Goal: Task Accomplishment & Management: Complete application form

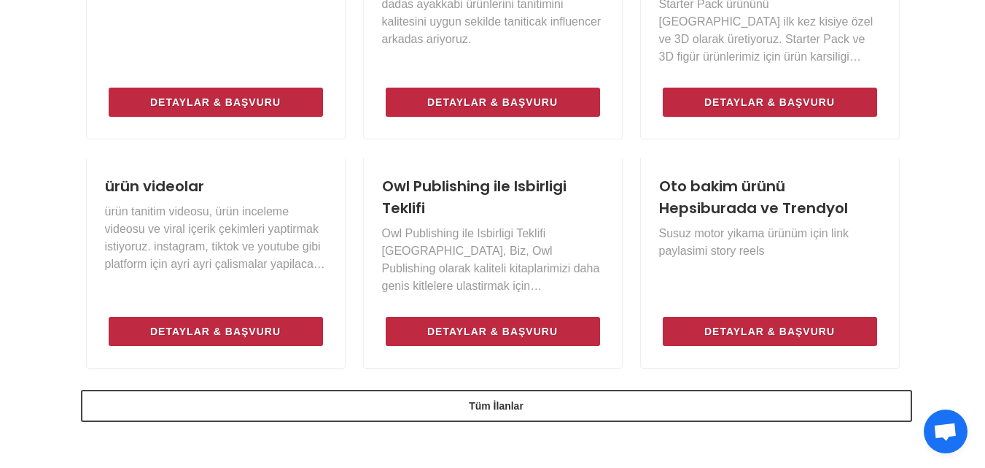
scroll to position [1094, 0]
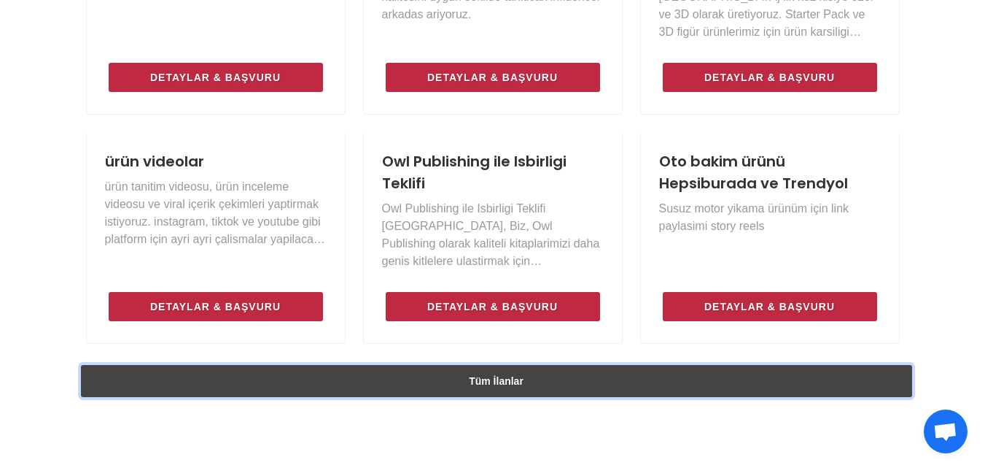
click at [584, 365] on link "Tüm İlanlar" at bounding box center [497, 381] width 832 height 32
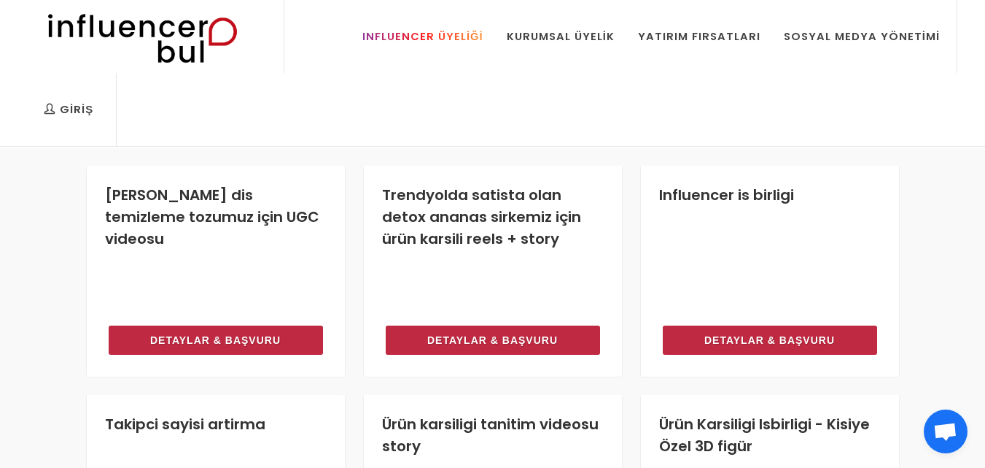
click at [447, 38] on div "Influencer Üyeliği" at bounding box center [423, 36] width 121 height 16
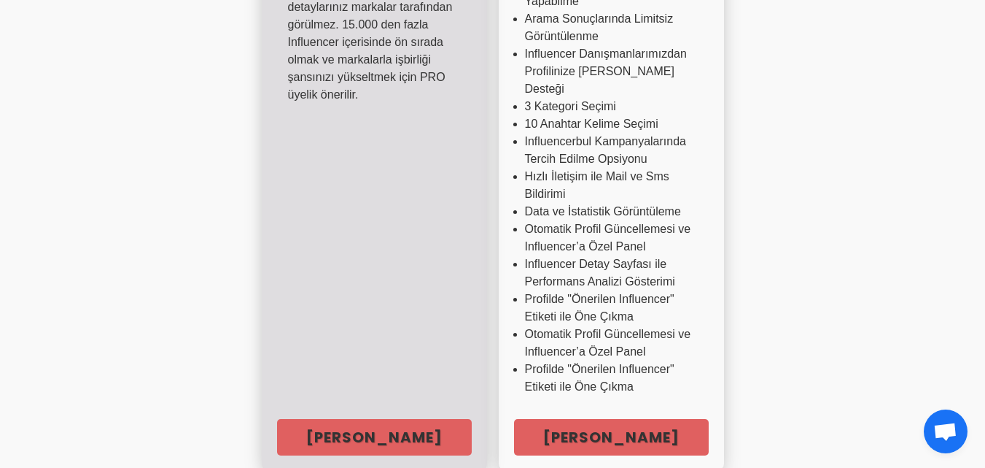
scroll to position [729, 0]
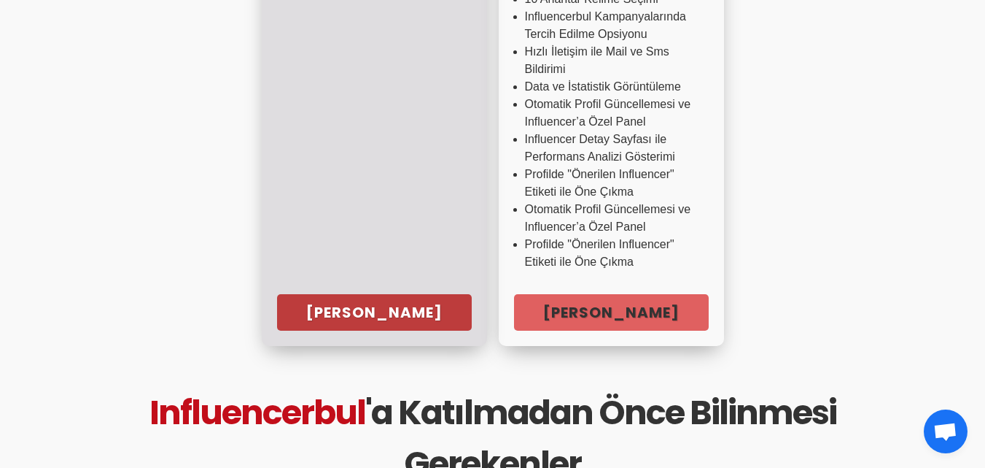
click at [408, 294] on link "Hemen Başla" at bounding box center [374, 312] width 195 height 36
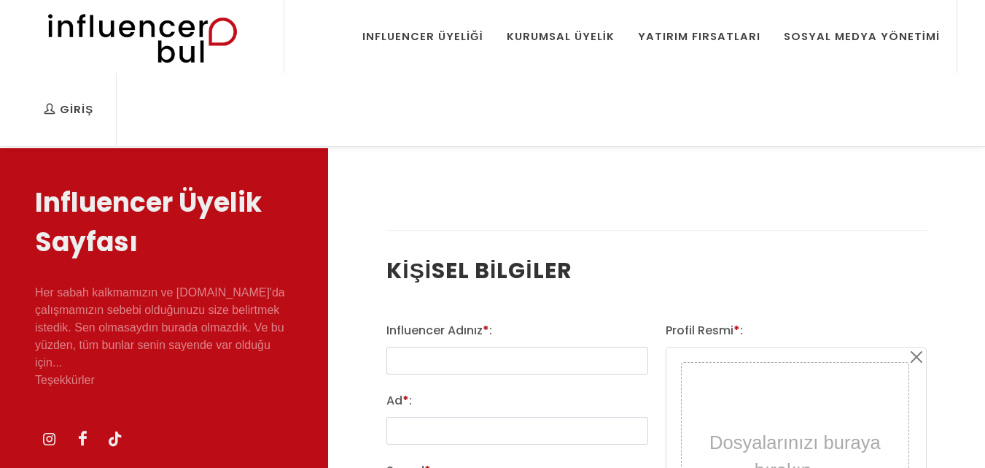
select select
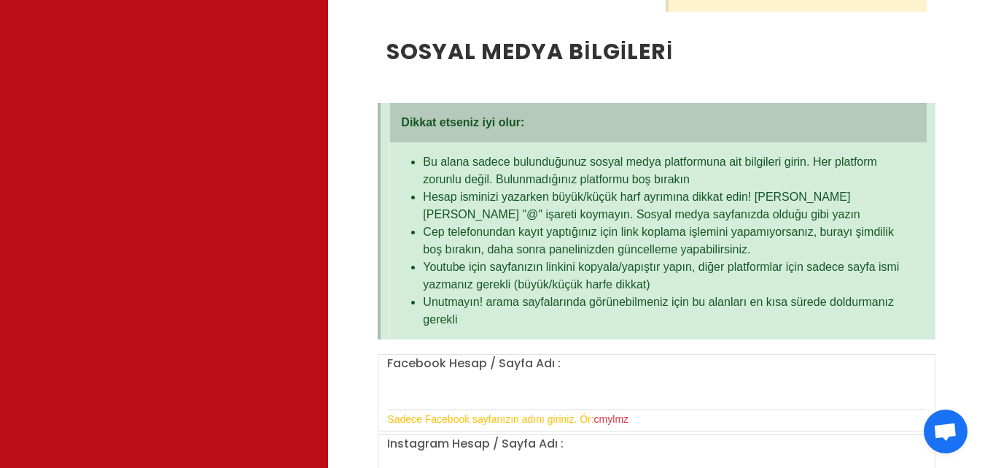
scroll to position [948, 0]
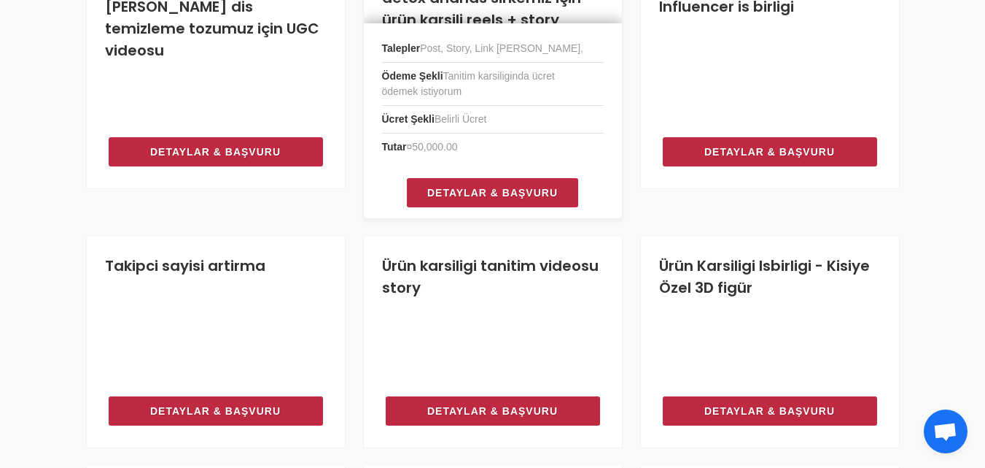
scroll to position [188, 0]
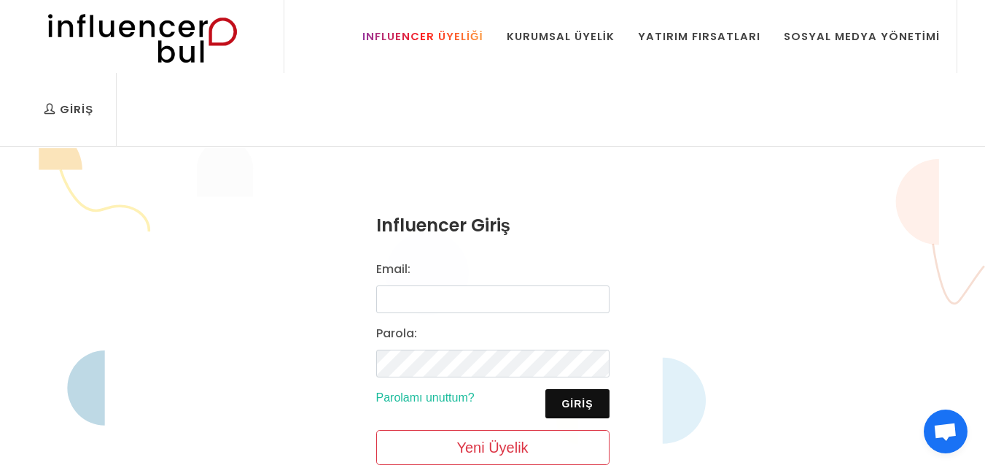
click at [484, 34] on div "Influencer Üyeliği" at bounding box center [423, 36] width 121 height 16
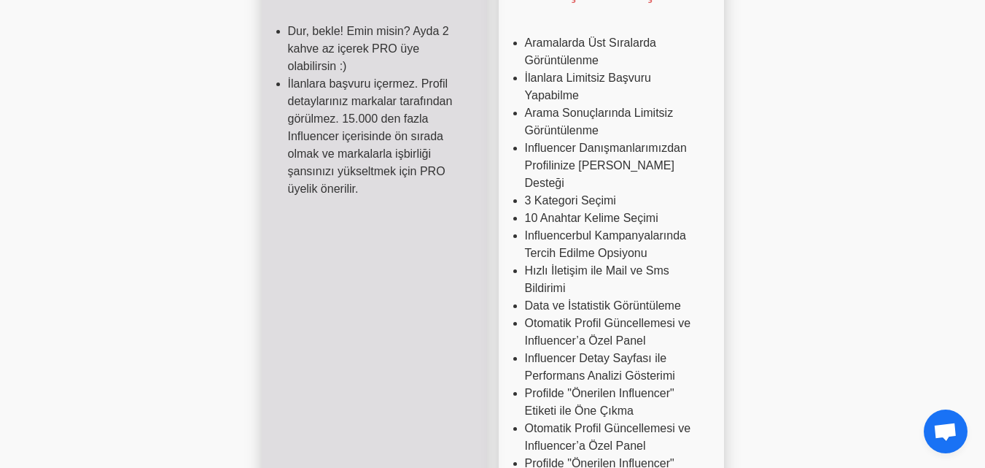
click at [405, 336] on div "Başlangıç Ücretsiz (Sonsuza Kadar) Dur, bekle! Emin misin? Ayda 2 kahve az içer…" at bounding box center [374, 206] width 225 height 717
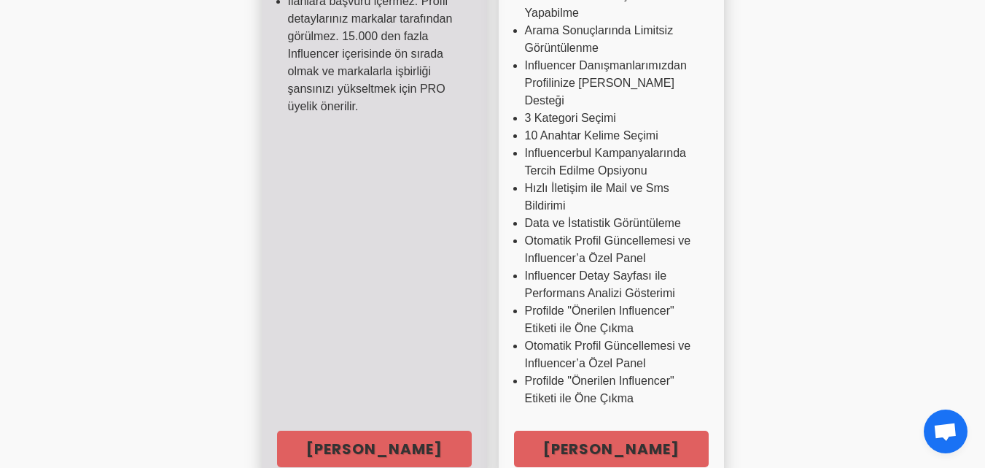
scroll to position [802, 0]
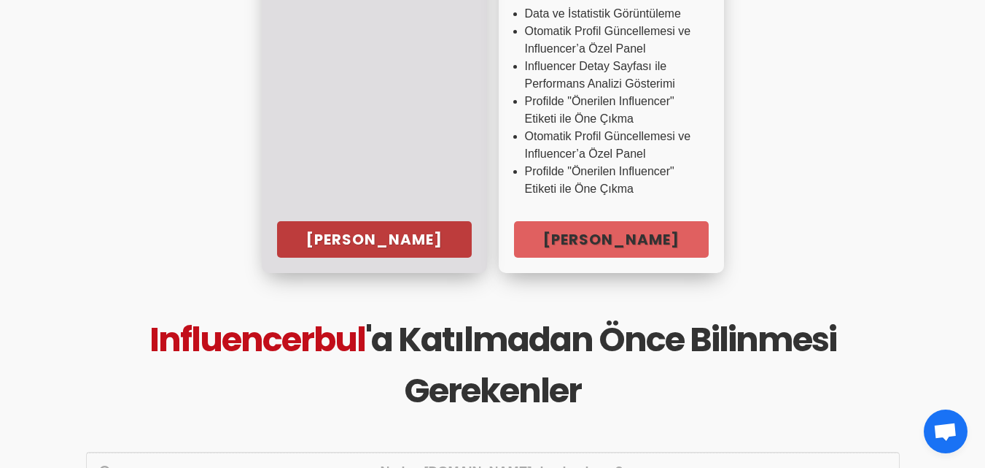
click at [381, 228] on link "[PERSON_NAME]" at bounding box center [374, 239] width 195 height 36
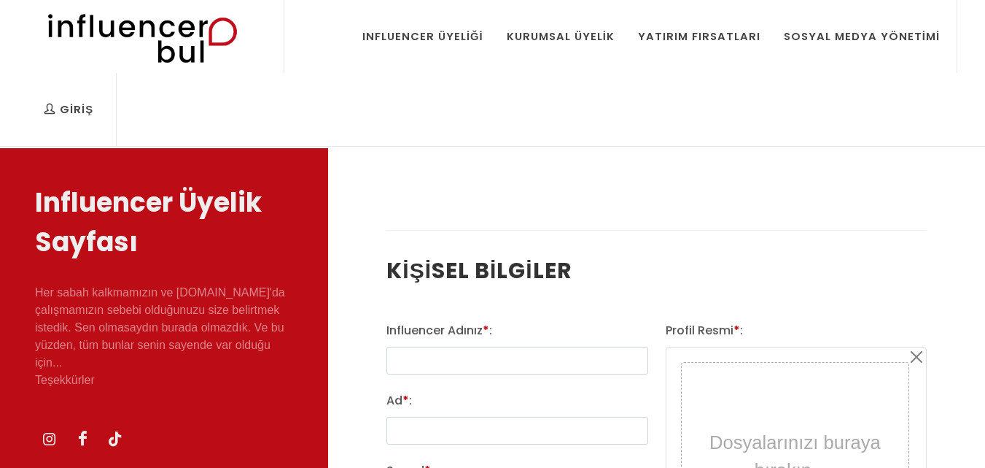
select select
click at [461, 366] on input "text" at bounding box center [517, 360] width 261 height 28
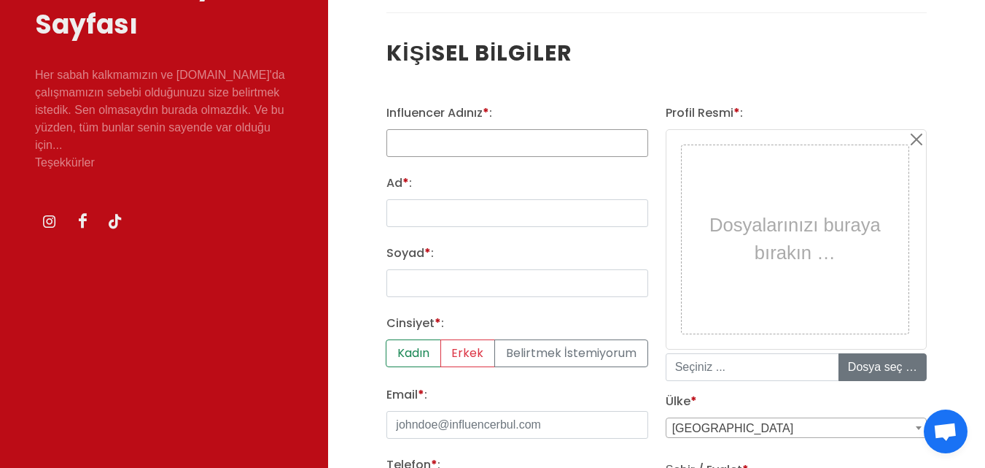
scroll to position [219, 0]
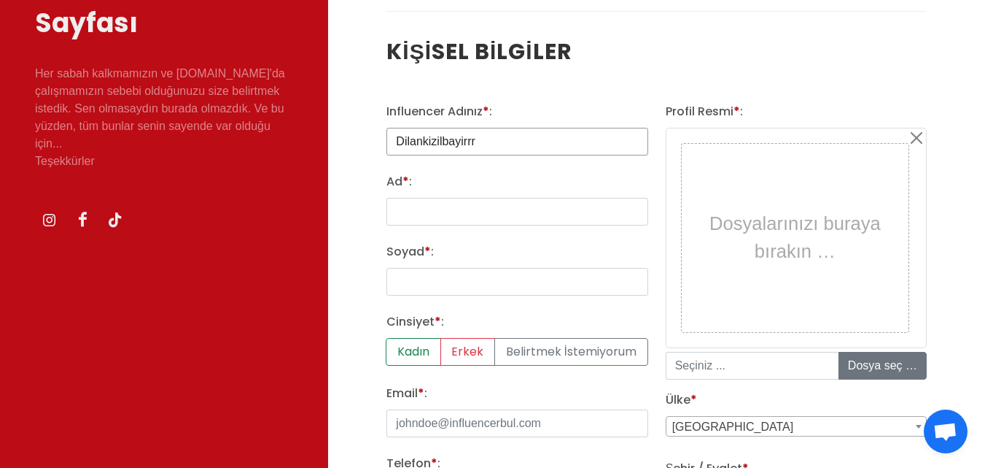
type input "Dilankizilbayirrr"
click at [503, 209] on input "Ad * :" at bounding box center [517, 212] width 261 height 28
type input "Dilan"
click at [494, 279] on input "Soyad * :" at bounding box center [517, 282] width 261 height 28
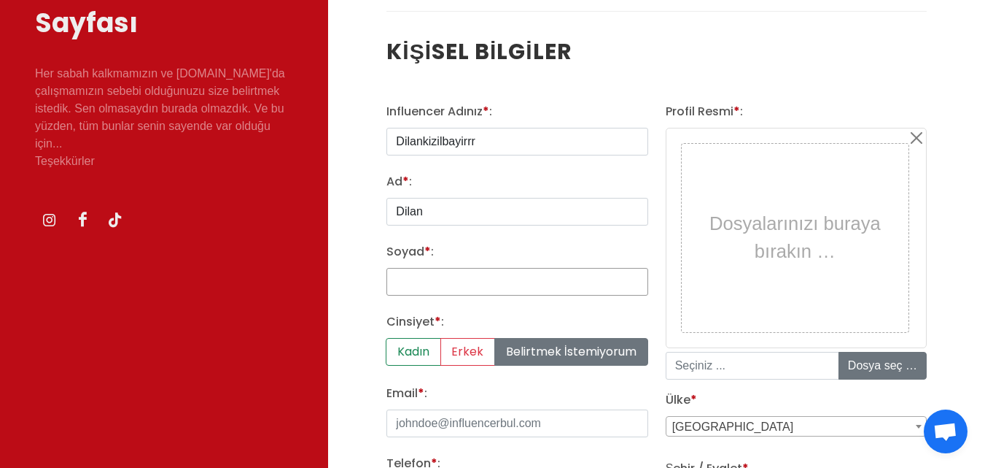
type input "Kızılbayır"
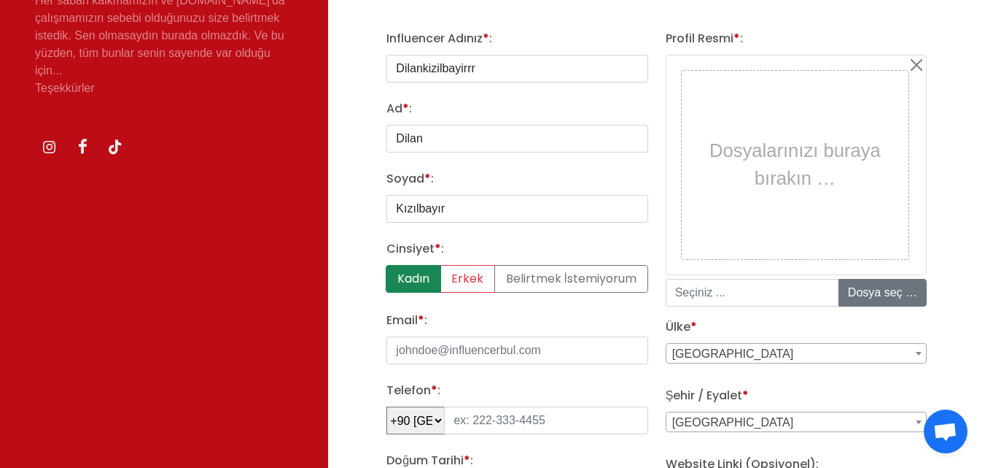
click at [425, 274] on label "Kadın" at bounding box center [413, 279] width 55 height 28
click at [396, 274] on input "Kadın" at bounding box center [391, 269] width 9 height 9
radio input "true"
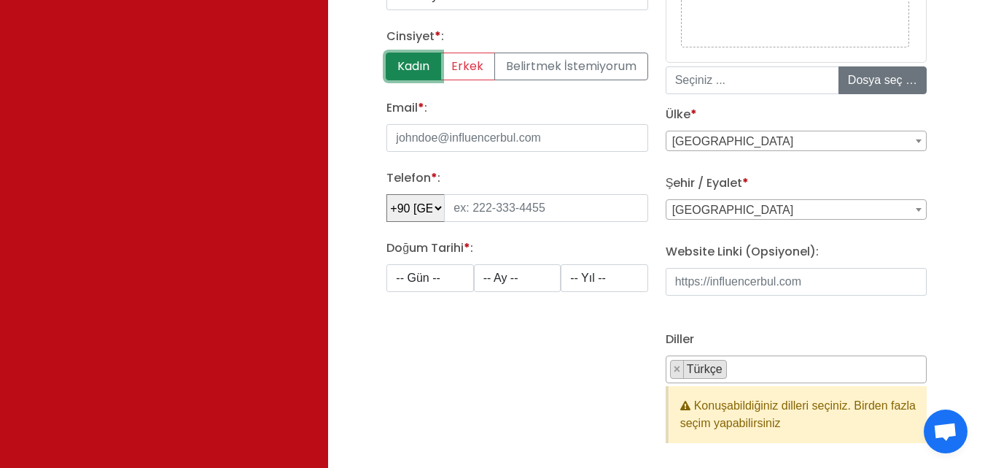
scroll to position [511, 0]
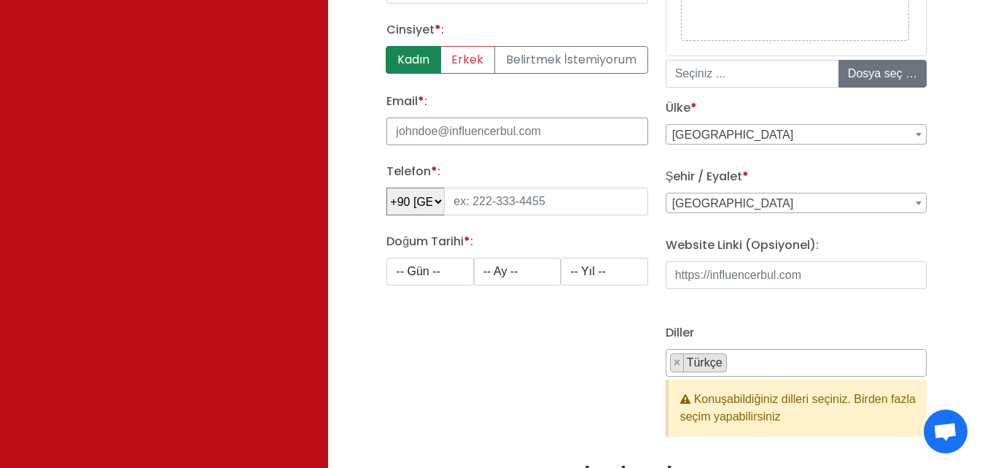
click at [479, 130] on input "Email * :" at bounding box center [517, 131] width 261 height 28
type input "D"
type input "dilankizilbayirblog@gmail.com"
click at [538, 190] on input "tel" at bounding box center [546, 201] width 204 height 28
type input "552 017 47 17"
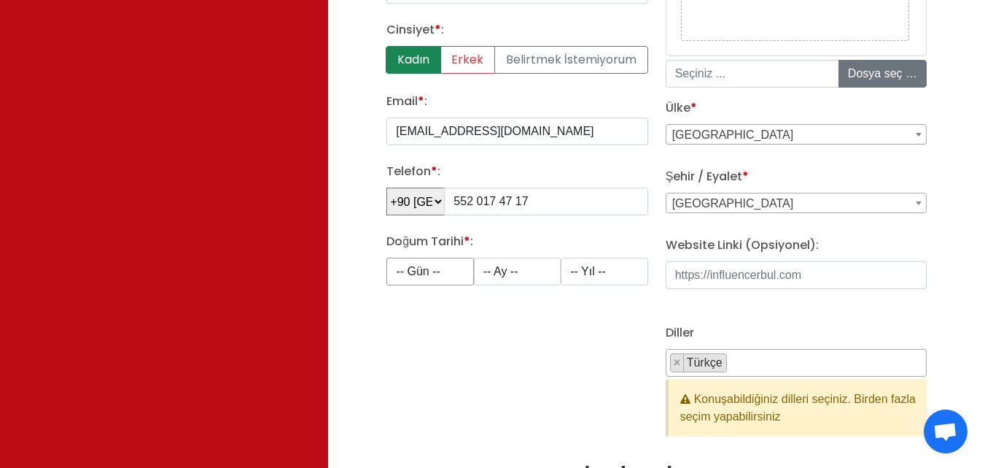
click at [450, 271] on select "-- Gün -- 1 2 3 4 5 6 7 8 9 10 11 12 13 14 15 16 17 18 19 20 21 22 23 24 25 26 …" at bounding box center [430, 271] width 87 height 28
select select "26"
click at [387, 257] on select "-- Gün -- 1 2 3 4 5 6 7 8 9 10 11 12 13 14 15 16 17 18 19 20 21 22 23 24 25 26 …" at bounding box center [430, 271] width 87 height 28
click at [505, 269] on select "-- Ay -- 1 2 3 4 5 6 7 8 9 10 11 12" at bounding box center [517, 271] width 87 height 28
select select "12"
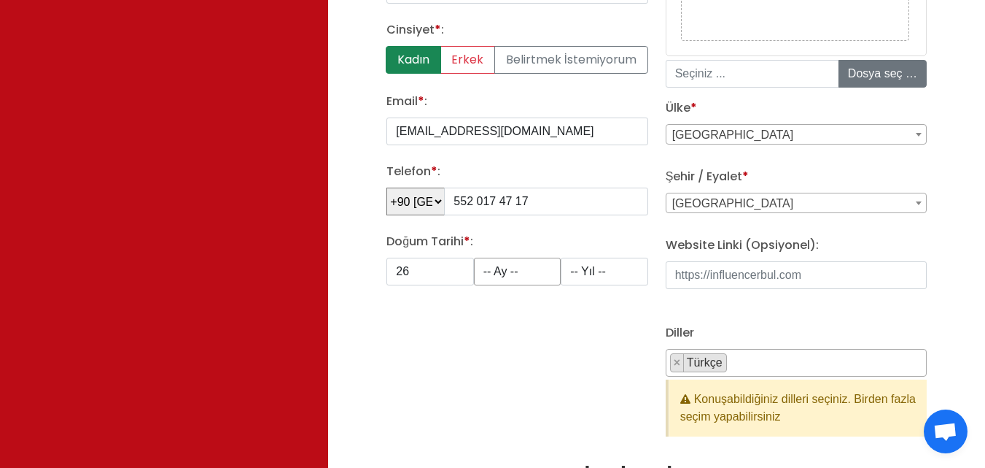
click at [474, 257] on select "-- Ay -- 1 2 3 4 5 6 7 8 9 10 11 12" at bounding box center [517, 271] width 87 height 28
click at [625, 277] on select "-- Yıl -- 2008 2007 2006 2005 2004 2003 2002 2001 2000 1999 1998 1997 1996 1995…" at bounding box center [604, 271] width 87 height 28
select select "2000"
click at [561, 257] on select "-- Yıl -- 2008 2007 2006 2005 2004 2003 2002 2001 2000 1999 1998 1997 1996 1995…" at bounding box center [604, 271] width 87 height 28
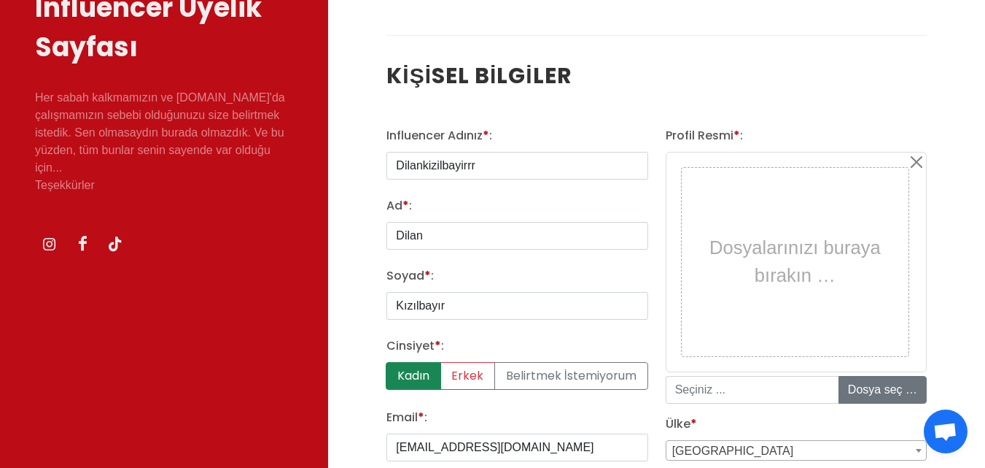
scroll to position [219, 0]
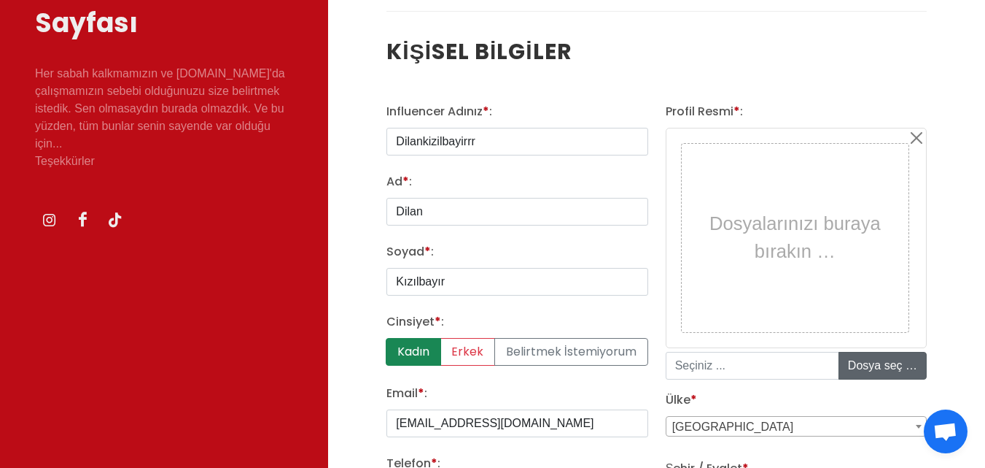
click at [870, 358] on input "file" at bounding box center [950, 365] width 221 height 26
type input "C:\fakepath\WhatsApp Görsel 2025-10-15 saat 23.18.52_ad8bbe5e.jpg"
type input "WhatsApp Görsel 2025-10-15 saat 23.18.52_ad8bbe5e.jpg"
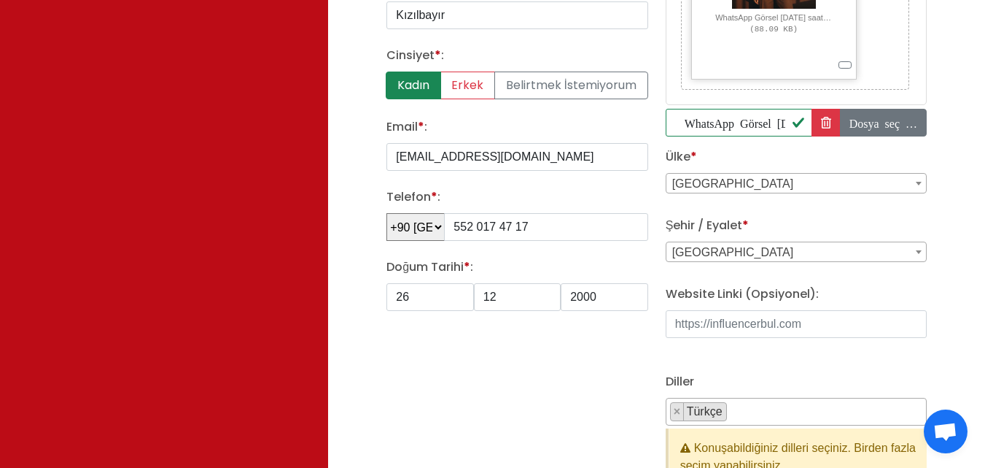
scroll to position [511, 0]
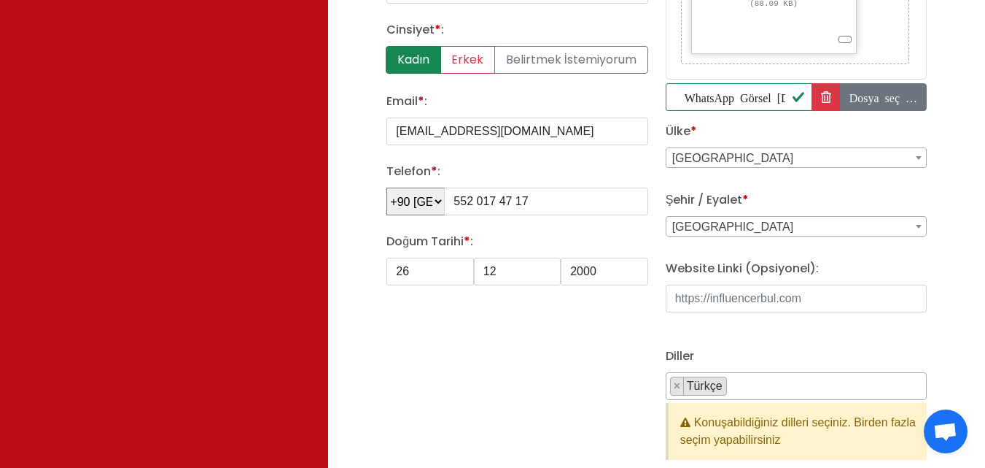
click at [749, 226] on span "Adana" at bounding box center [797, 227] width 260 height 20
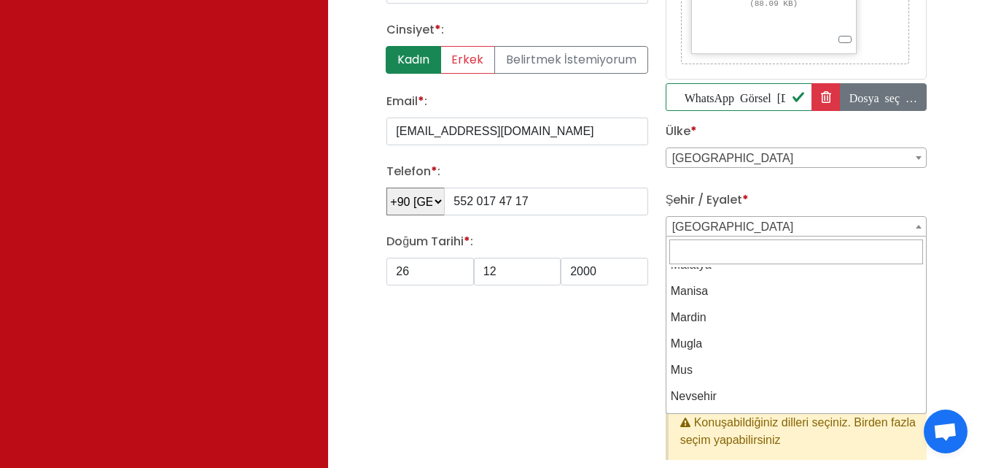
scroll to position [1532, 0]
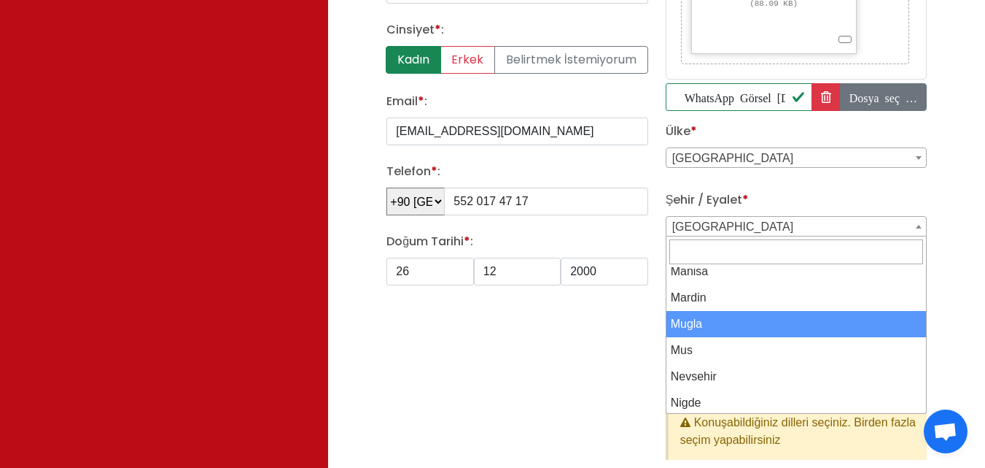
select select "3723"
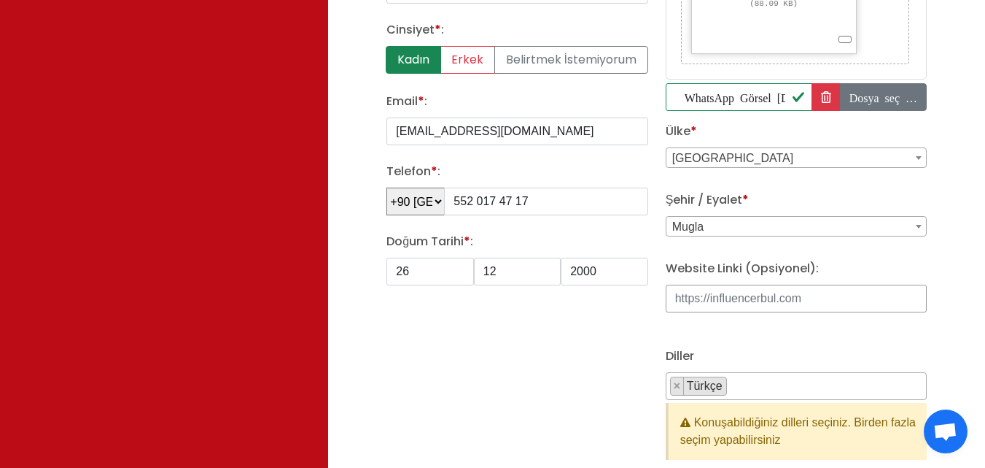
click at [761, 291] on input "Website Linki (Opsiyonel):" at bounding box center [796, 298] width 261 height 28
paste input "https://www.instagram.com/dilankizilbayirrr/"
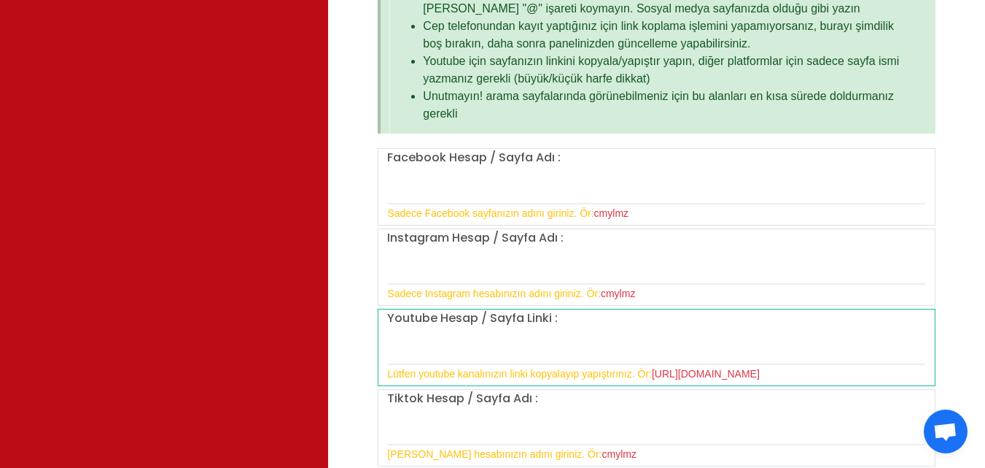
scroll to position [1167, 0]
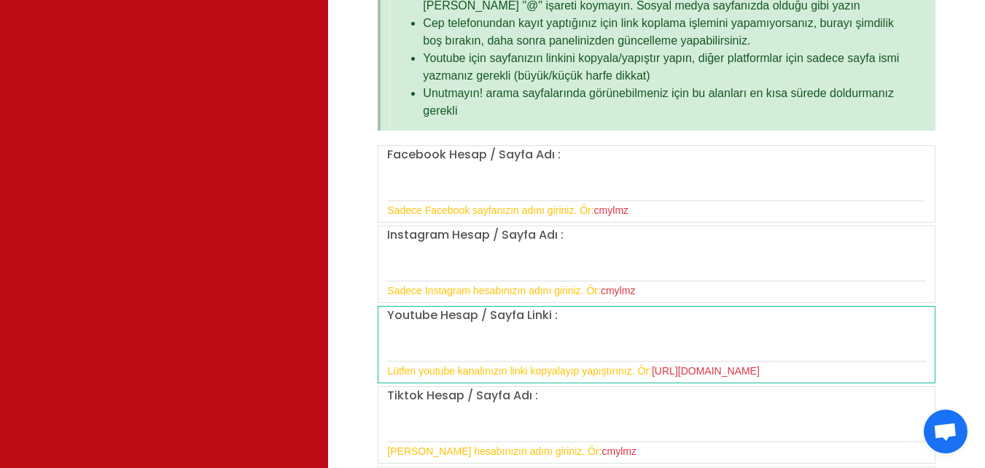
type input "https://www.instagram.com/dilankizilbayirrr/"
click at [561, 271] on input "text" at bounding box center [656, 266] width 539 height 31
paste input "https://www.instagram.com/dilankizilbayirrr/"
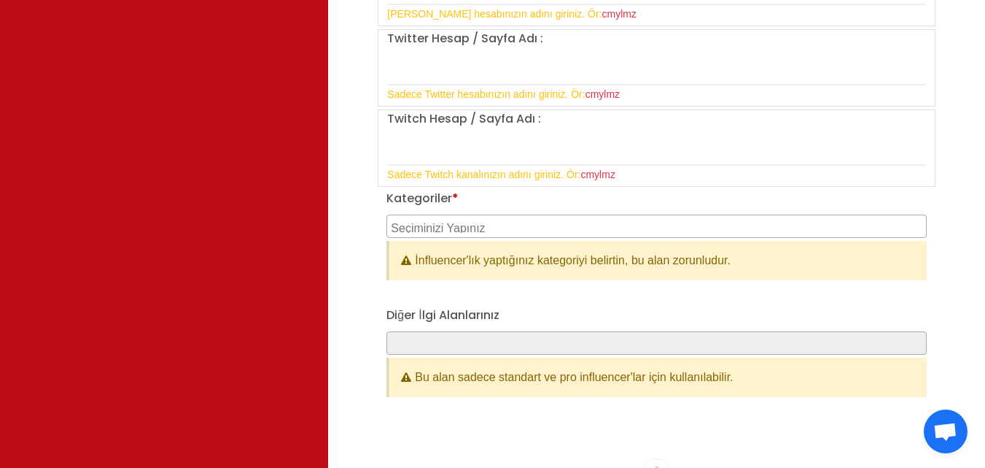
scroll to position [1605, 0]
type input "https://www.instagram.com/dilankizilbayirrr/"
click at [554, 225] on textarea "Search" at bounding box center [658, 225] width 535 height 13
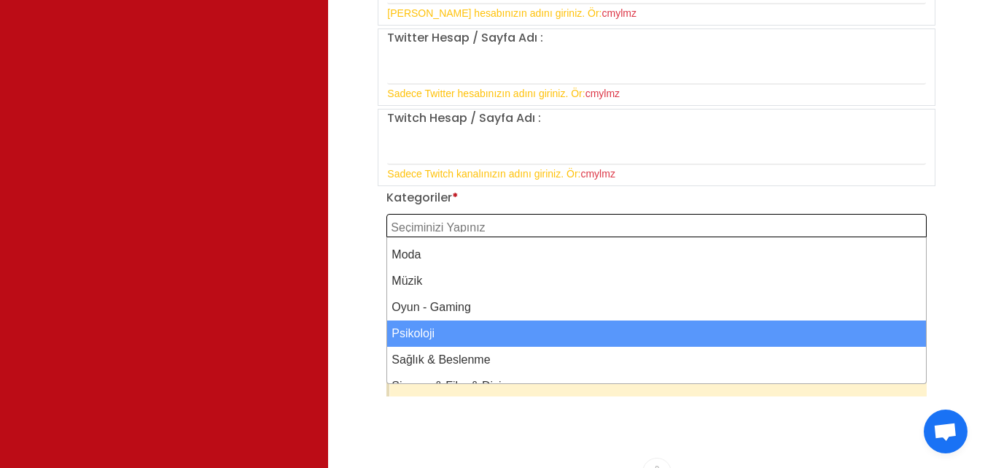
scroll to position [729, 0]
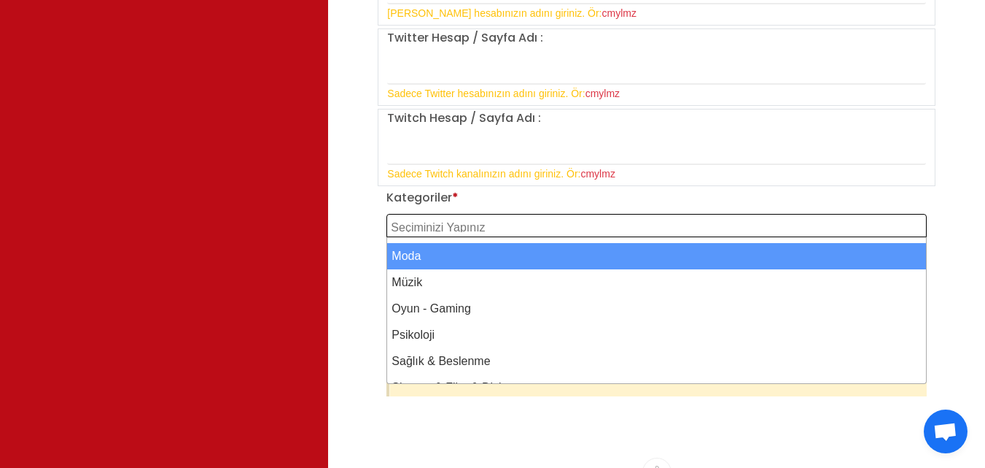
select select "29"
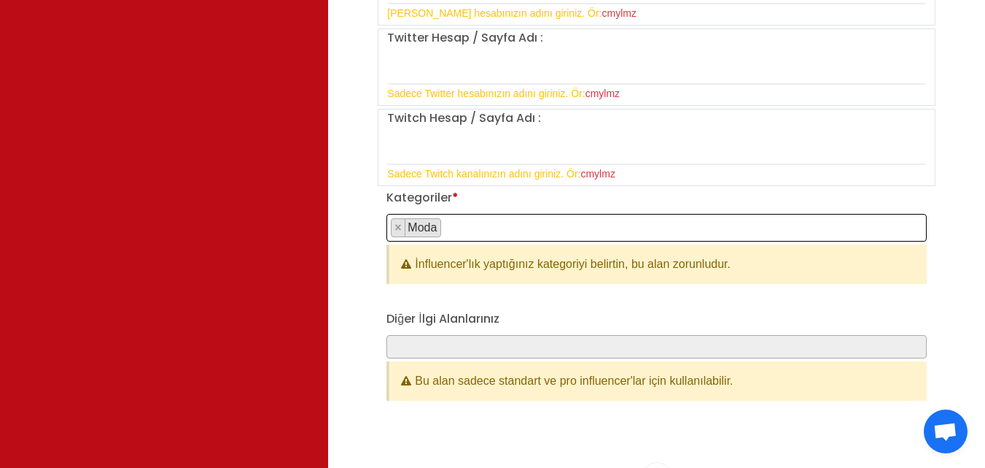
scroll to position [392, 0]
click at [477, 345] on span at bounding box center [657, 346] width 540 height 23
click at [531, 225] on span "× Moda" at bounding box center [657, 228] width 540 height 28
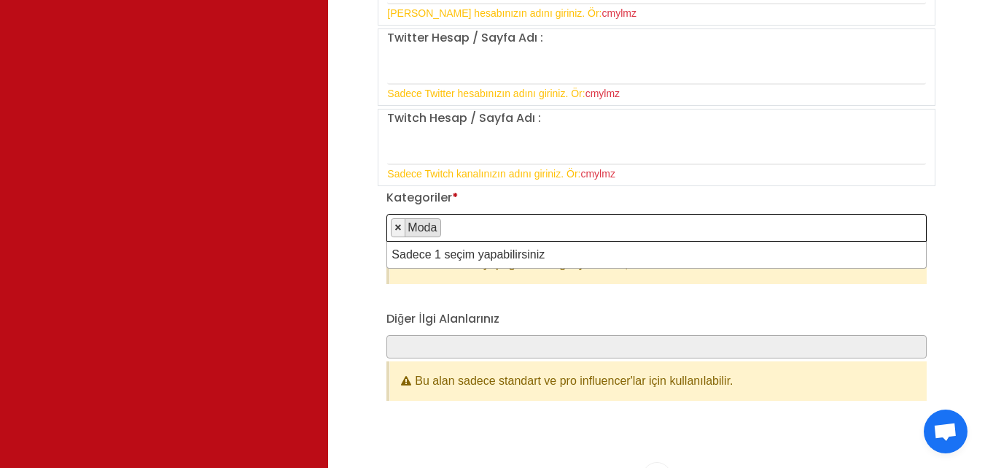
click at [394, 231] on button "×" at bounding box center [398, 228] width 13 height 18
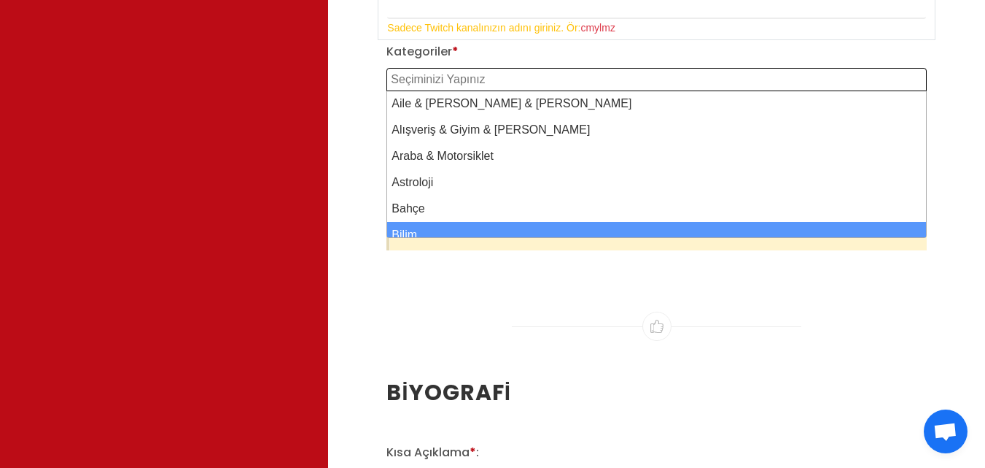
scroll to position [0, 0]
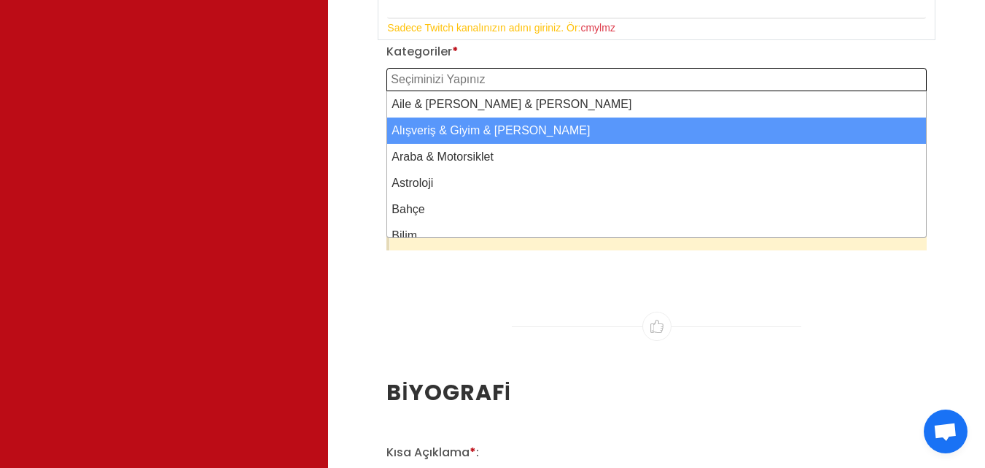
select select "2"
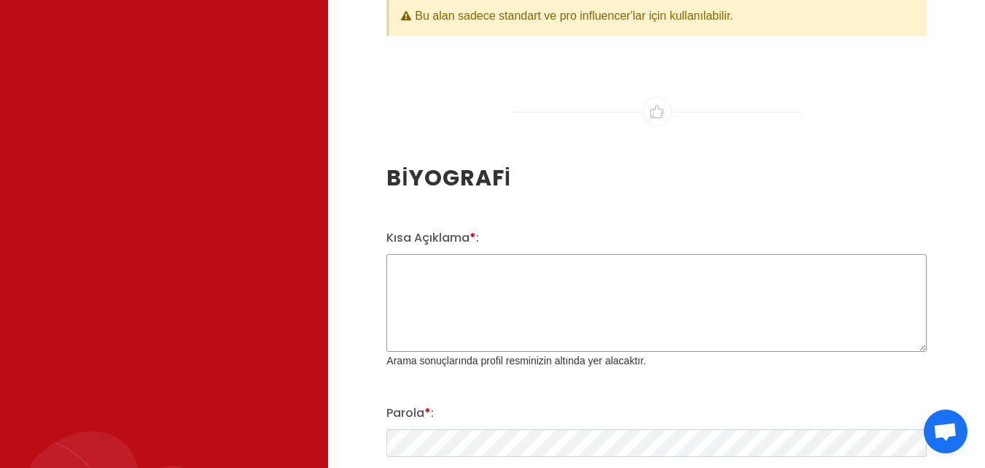
click at [494, 296] on textarea "Kısa Açıklama * :" at bounding box center [657, 303] width 540 height 98
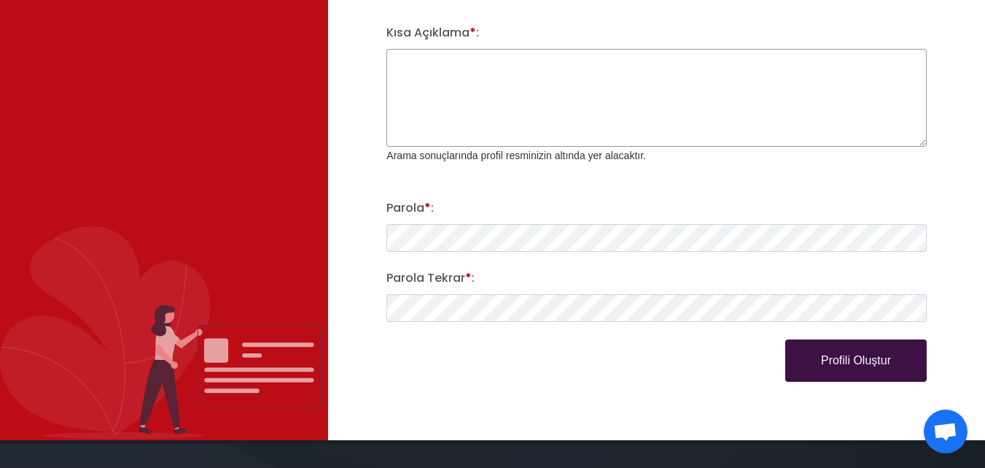
scroll to position [2188, 0]
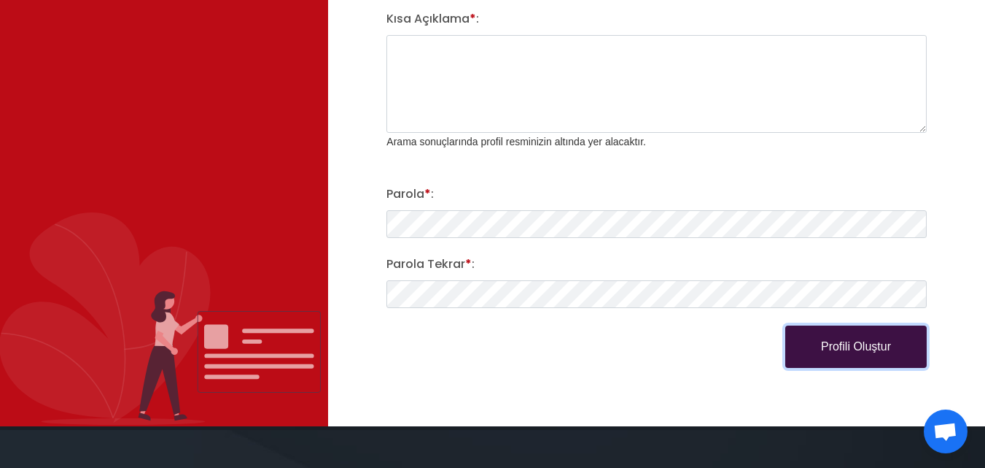
click at [839, 343] on button "Profili Oluştur" at bounding box center [857, 346] width 142 height 42
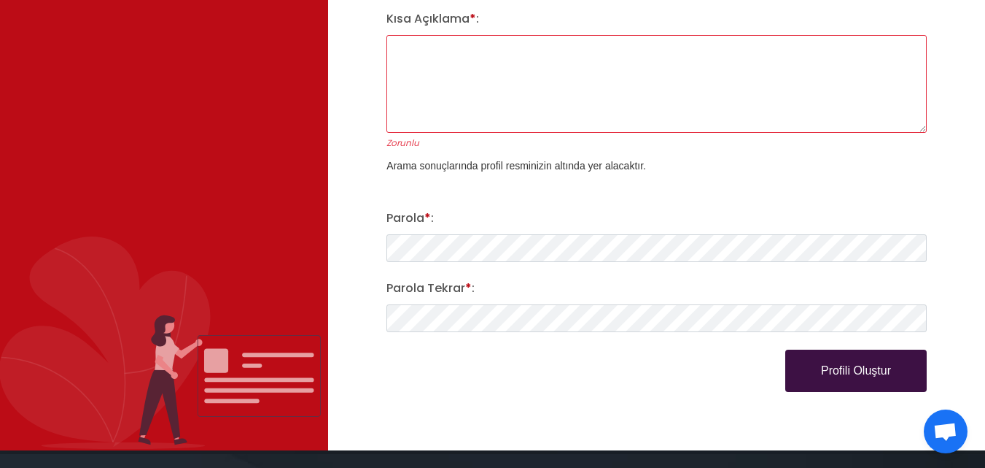
click at [542, 71] on textarea "Kısa Açıklama * :" at bounding box center [657, 84] width 540 height 98
paste textarea "Küçük mutluluk alarmı!"
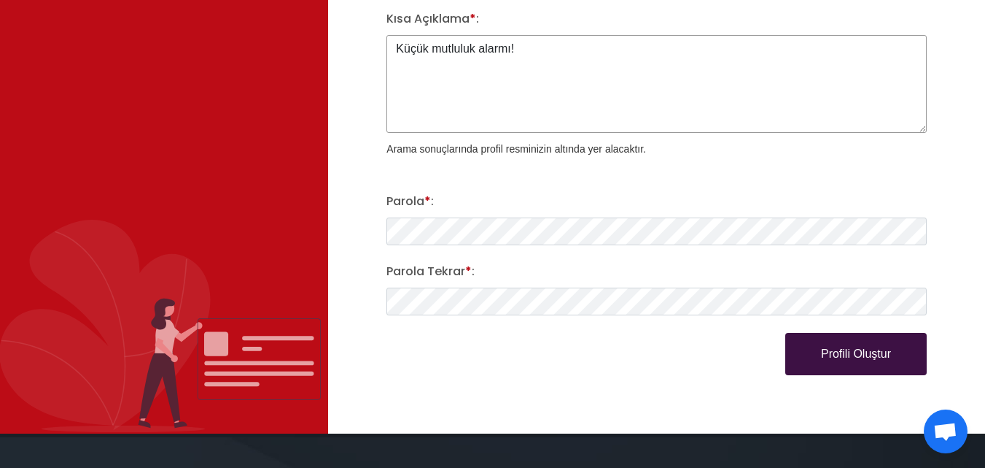
click at [543, 77] on textarea "Küçük mutluluk alarmı!" at bounding box center [657, 84] width 540 height 98
paste textarea "😌"
type textarea "Küçük mutluluk alarmı! 😌"
click at [811, 352] on button "Profili Oluştur" at bounding box center [857, 354] width 142 height 42
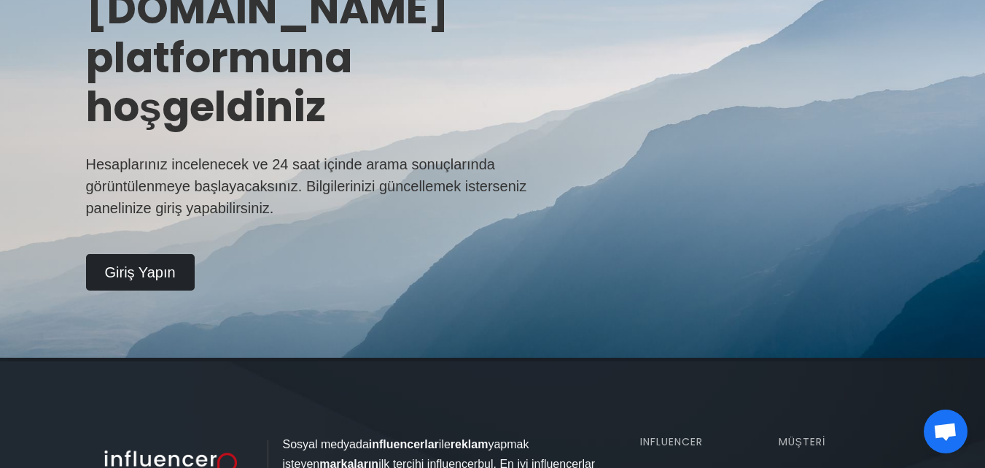
scroll to position [292, 0]
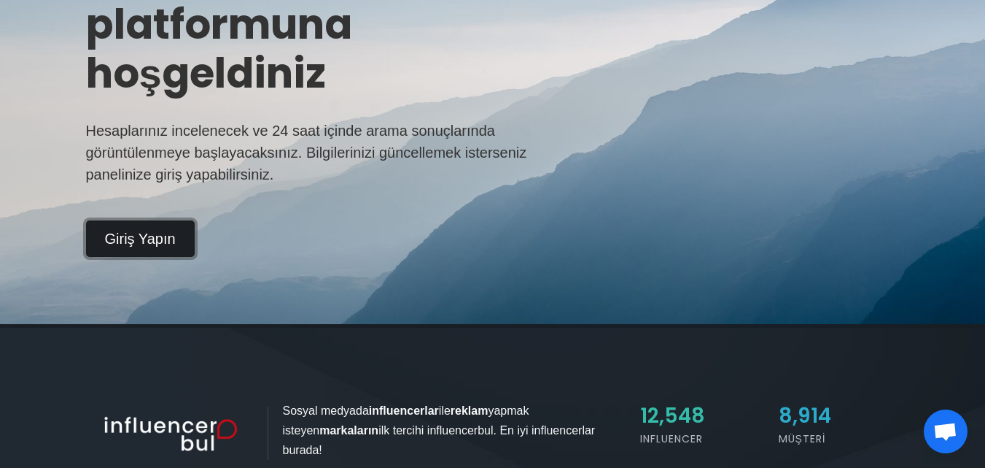
click at [145, 239] on link "Giriş Yapın" at bounding box center [140, 238] width 109 height 36
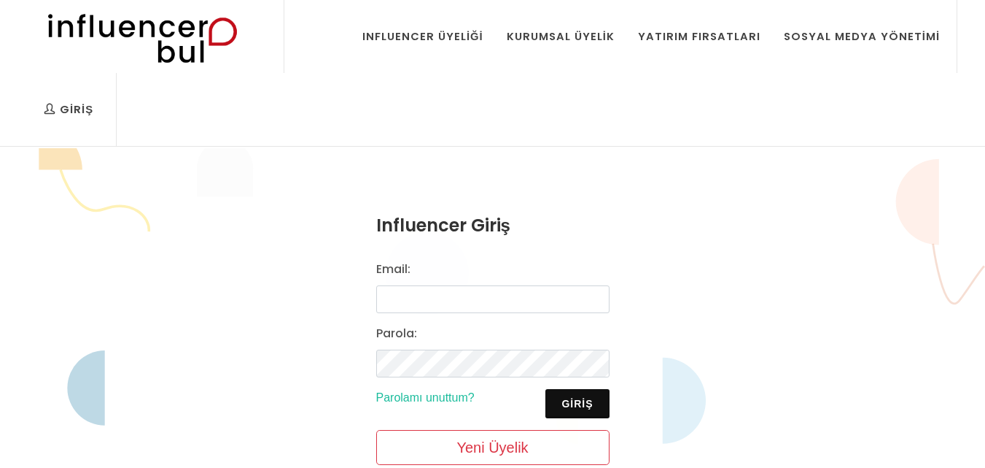
click at [501, 299] on input "Email:" at bounding box center [492, 299] width 233 height 28
type input "dilankizilbayirblog@gmail.com"
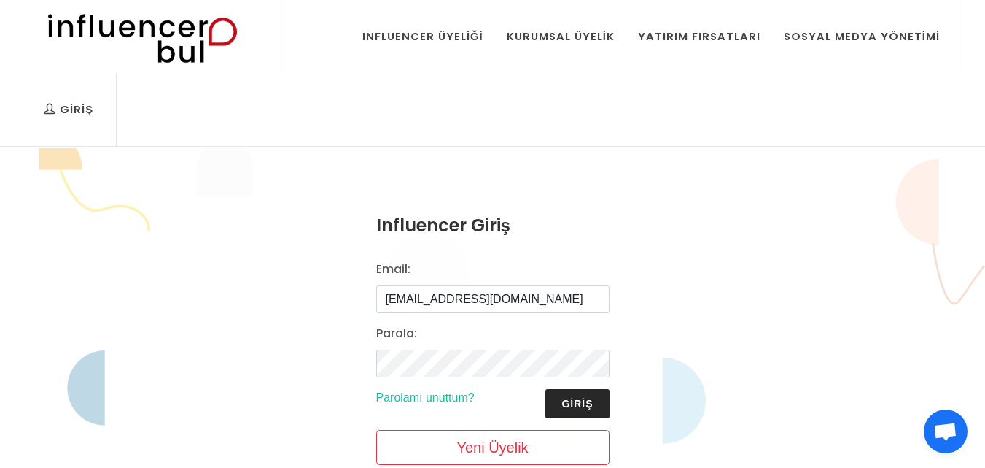
click at [597, 402] on button "Giriş" at bounding box center [577, 403] width 63 height 29
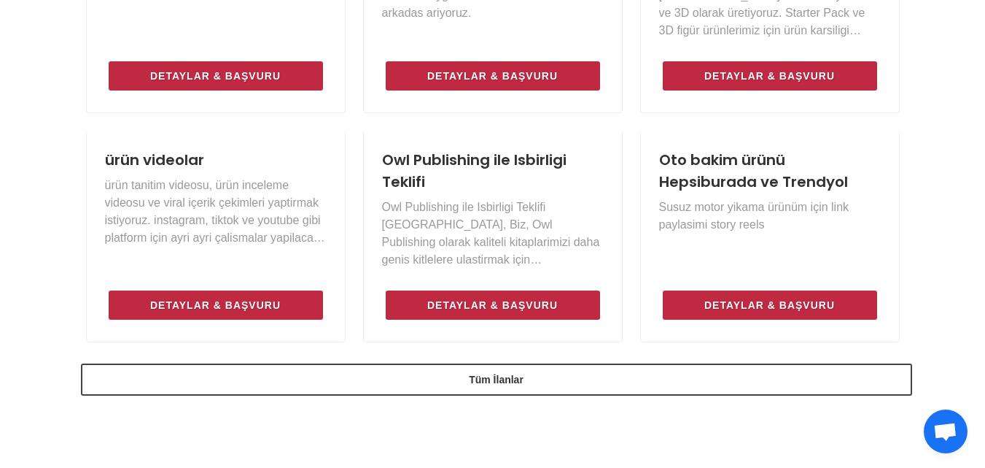
scroll to position [1240, 0]
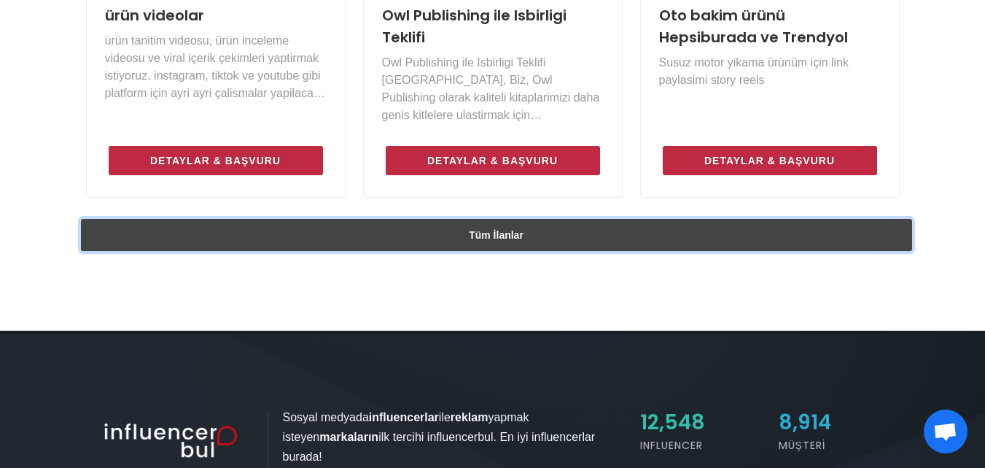
click at [517, 219] on link "Tüm İlanlar" at bounding box center [497, 235] width 832 height 32
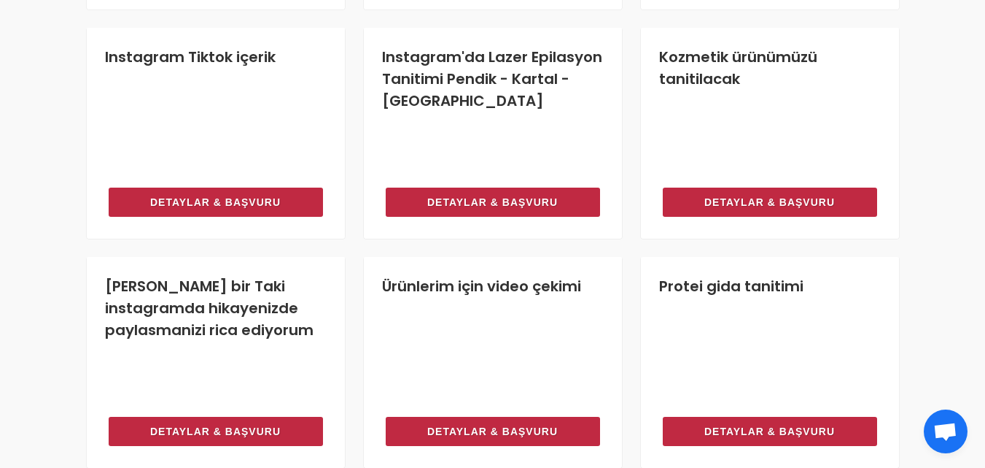
scroll to position [1094, 0]
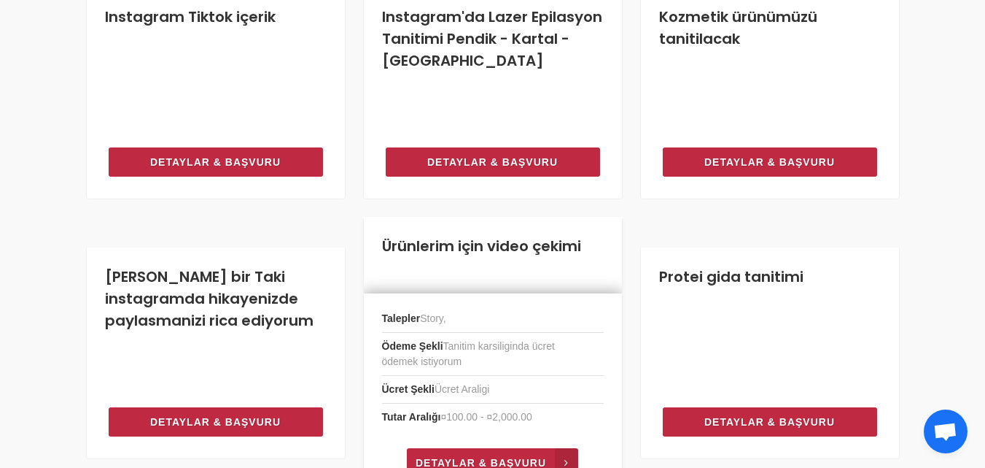
click at [505, 449] on link "Detaylar & Başvuru" at bounding box center [492, 462] width 171 height 29
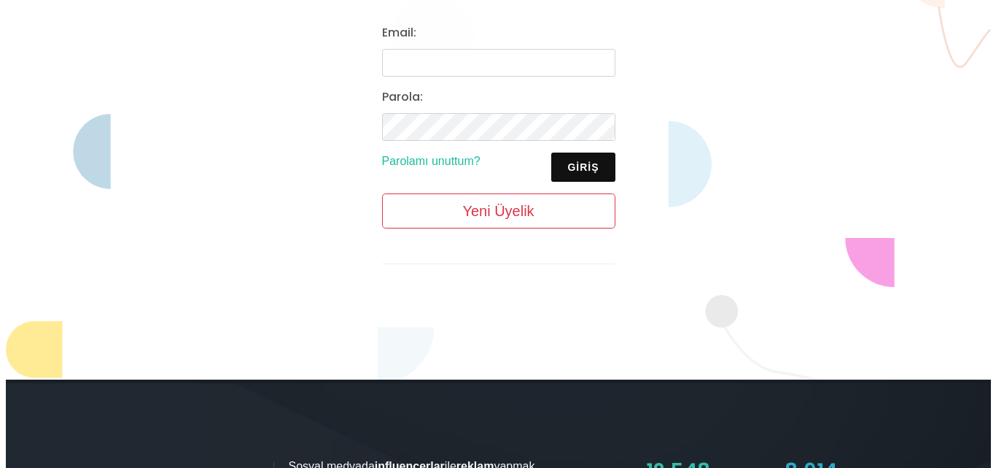
scroll to position [146, 0]
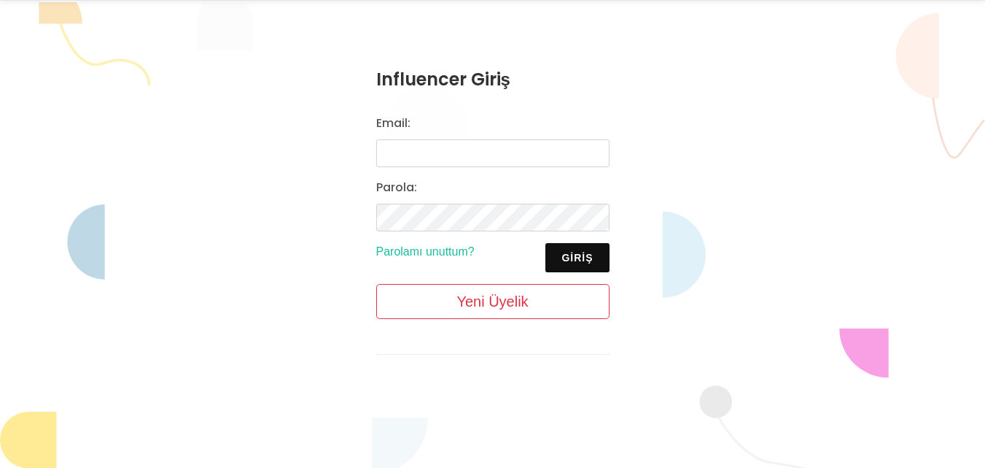
click at [443, 138] on div "Email:" at bounding box center [493, 141] width 251 height 53
click at [437, 158] on input "Email:" at bounding box center [492, 153] width 233 height 28
type input "[EMAIL_ADDRESS][DOMAIN_NAME]"
click at [584, 253] on button "Giriş" at bounding box center [577, 257] width 63 height 29
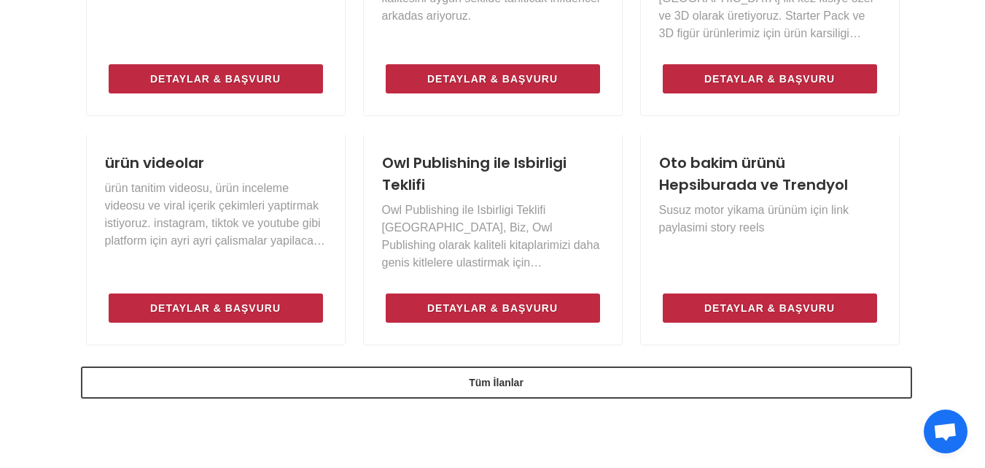
scroll to position [1094, 0]
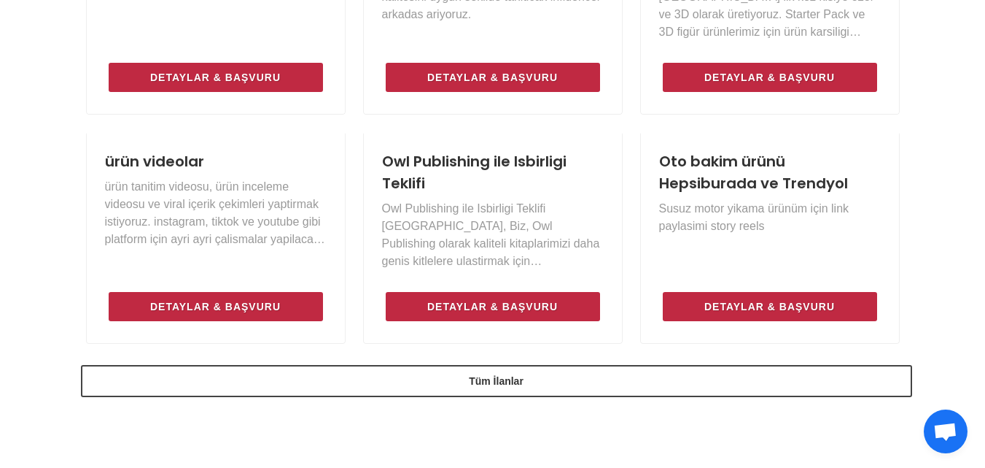
click at [948, 435] on span "Açık sohbet" at bounding box center [946, 432] width 24 height 20
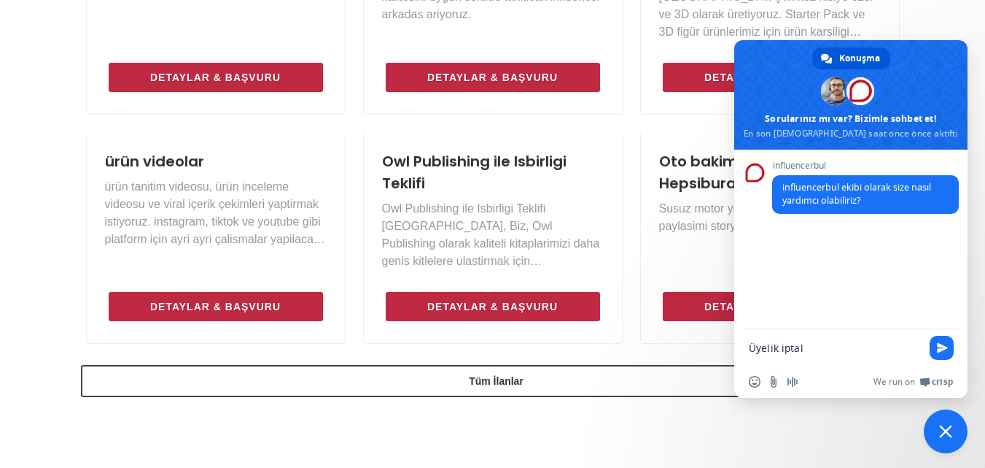
type textarea "Üyelik iptali"
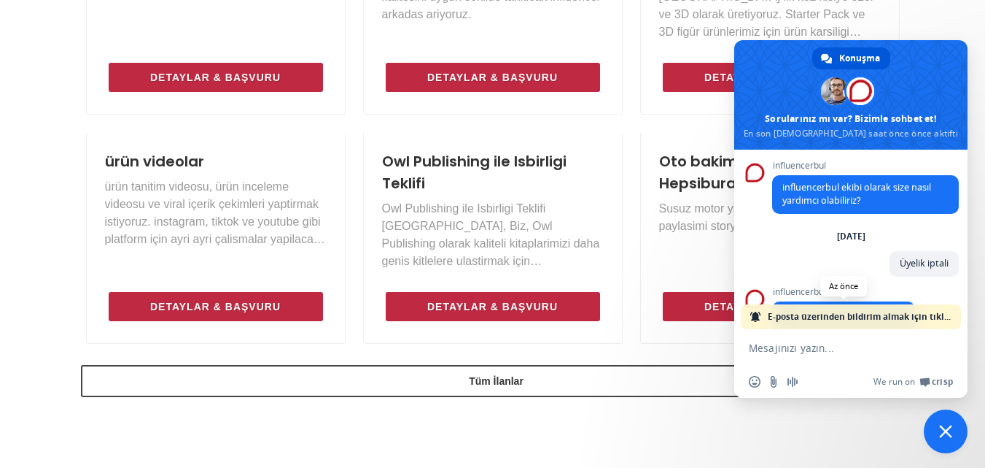
scroll to position [83, 0]
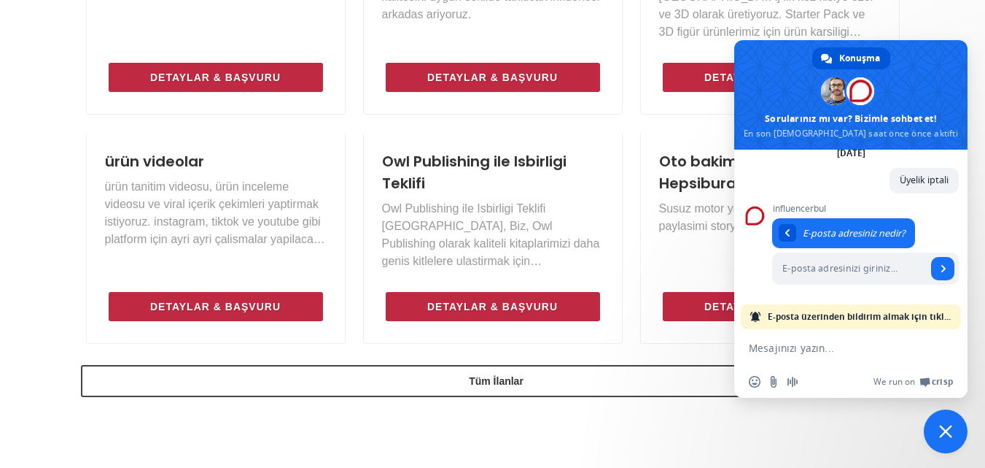
type input "D"
type input "[EMAIL_ADDRESS][DOMAIN_NAME]"
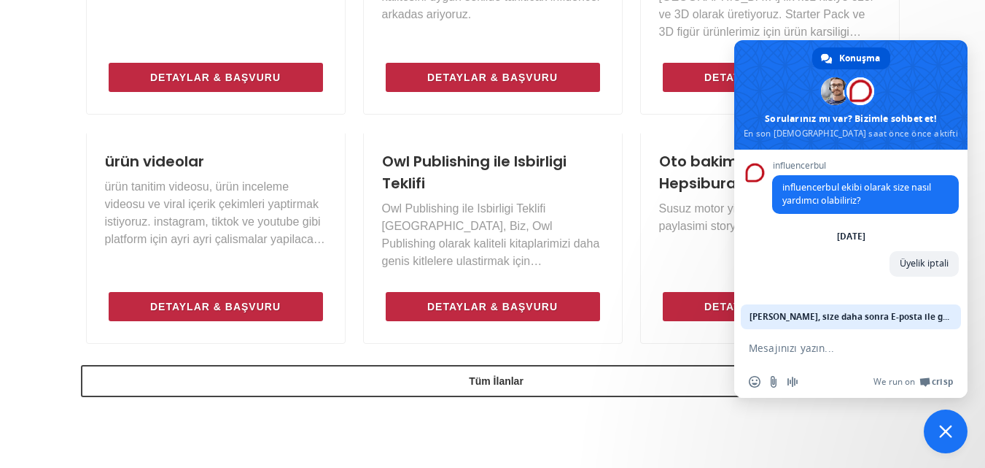
click at [883, 316] on span "[PERSON_NAME], size daha sonra E-posta ile geri dönüş yapacağız." at bounding box center [851, 316] width 203 height 25
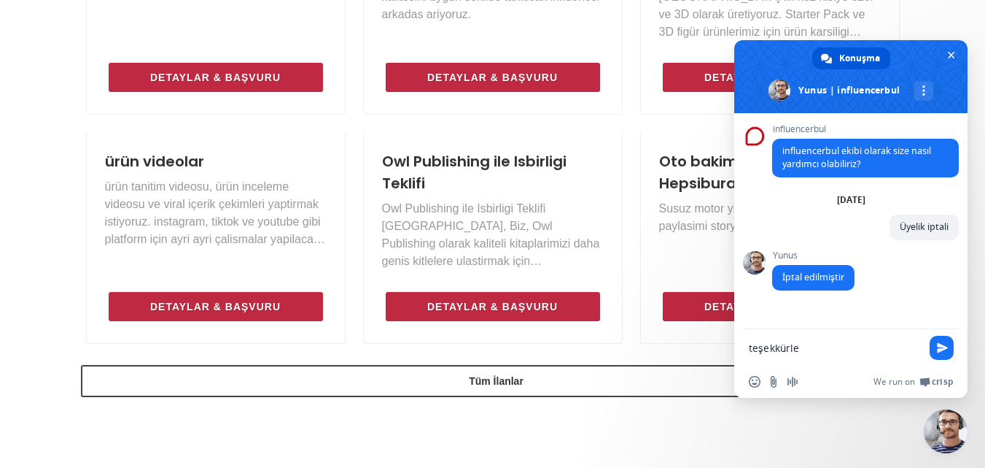
type textarea "teşekkürler"
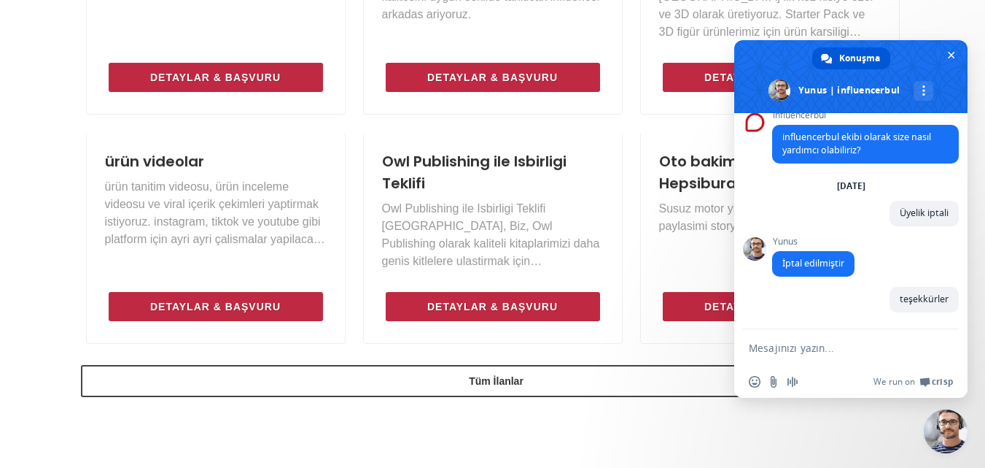
scroll to position [14, 0]
